Goal: Task Accomplishment & Management: Manage account settings

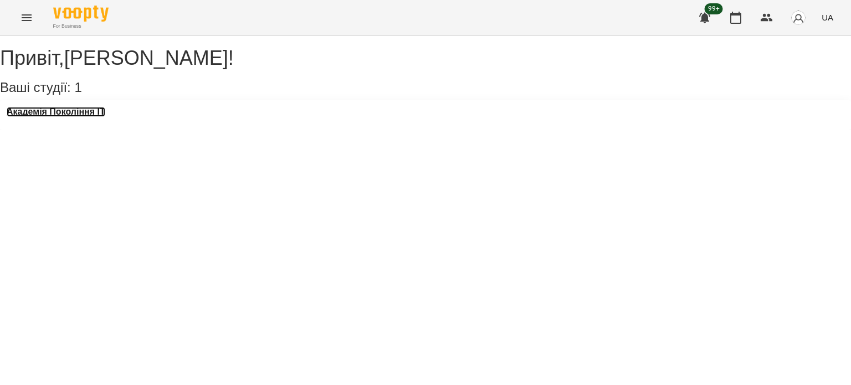
click at [99, 117] on h3 "Академія Покоління ІТ" at bounding box center [56, 112] width 99 height 10
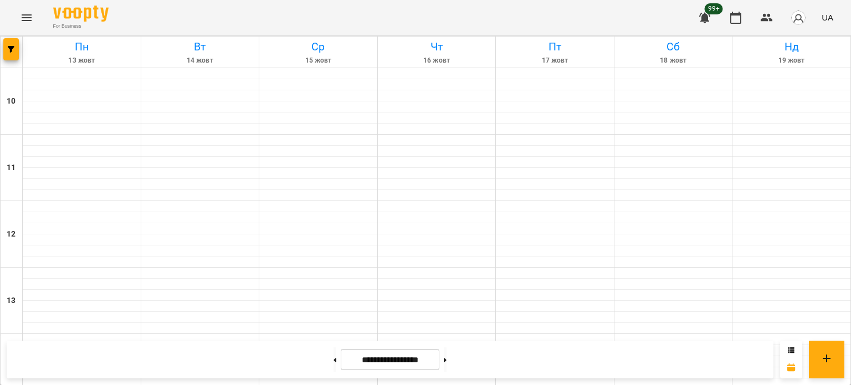
scroll to position [553, 0]
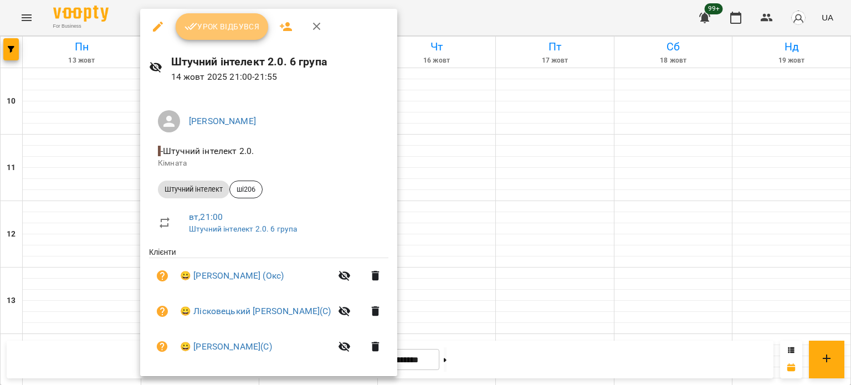
click at [235, 33] on span "Урок відбувся" at bounding box center [221, 26] width 75 height 13
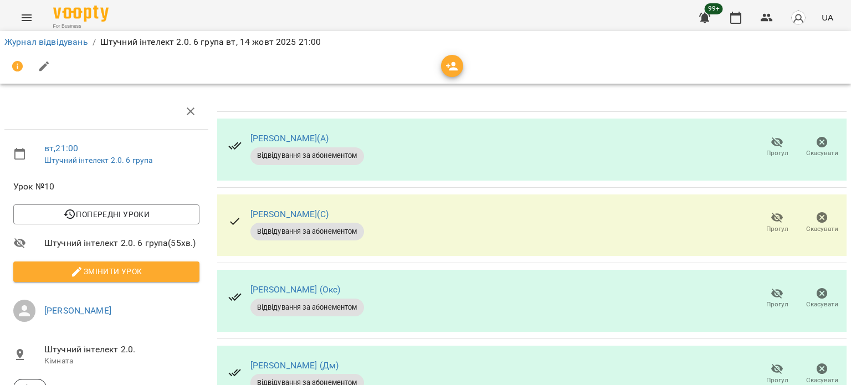
scroll to position [428, 0]
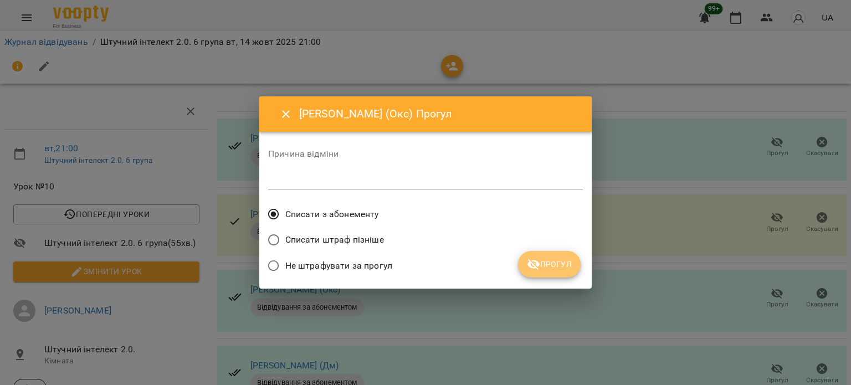
click at [548, 270] on span "Прогул" at bounding box center [549, 264] width 45 height 13
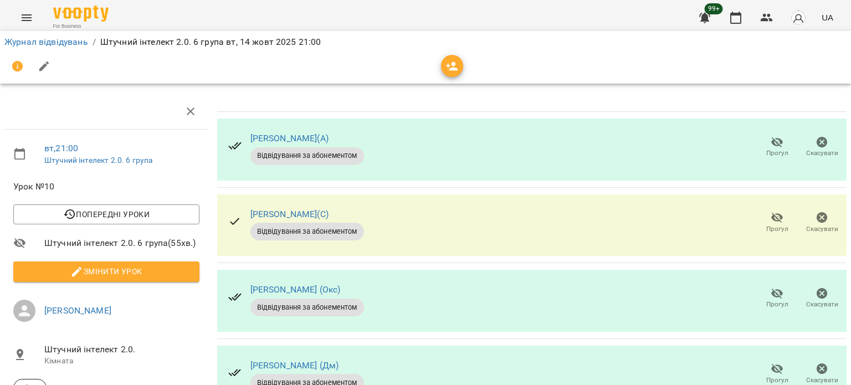
scroll to position [66, 0]
click at [70, 43] on link "Журнал відвідувань" at bounding box center [46, 42] width 84 height 11
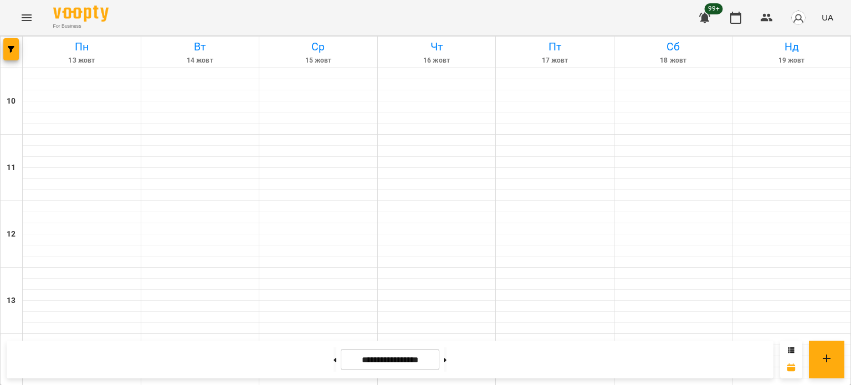
scroll to position [483, 0]
